Goal: Task Accomplishment & Management: Complete application form

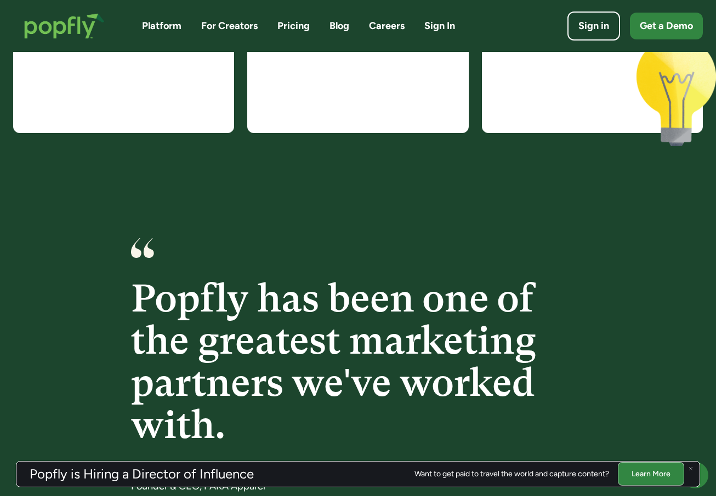
scroll to position [1534, 0]
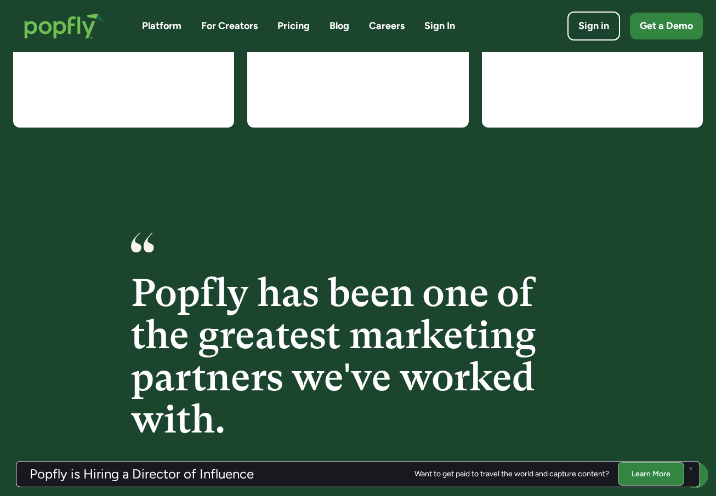
click at [387, 21] on link "Careers" at bounding box center [387, 26] width 36 height 14
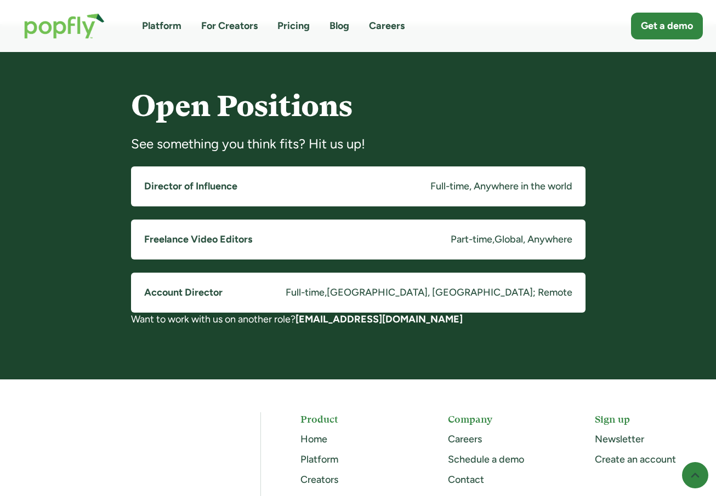
scroll to position [823, 0]
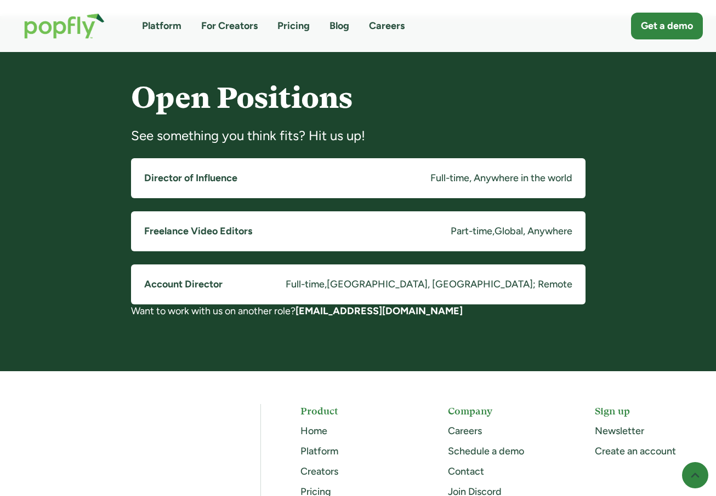
click at [430, 172] on div "Full-time, Anywhere in the world" at bounding box center [501, 179] width 142 height 14
click at [327, 284] on div "," at bounding box center [325, 285] width 2 height 14
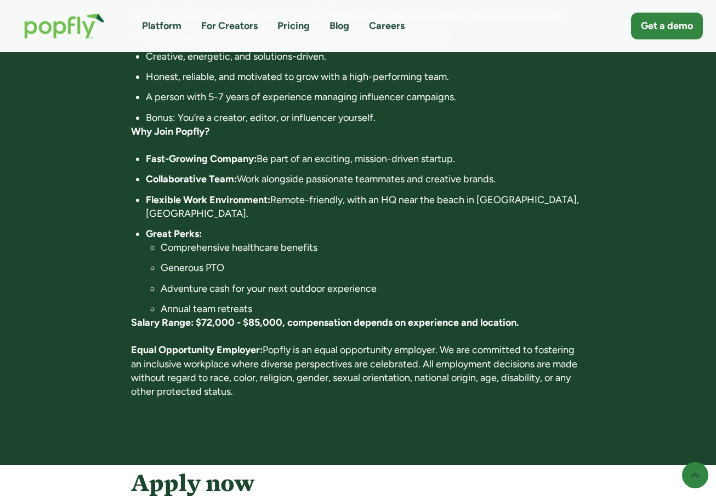
scroll to position [710, 0]
